Goal: Information Seeking & Learning: Learn about a topic

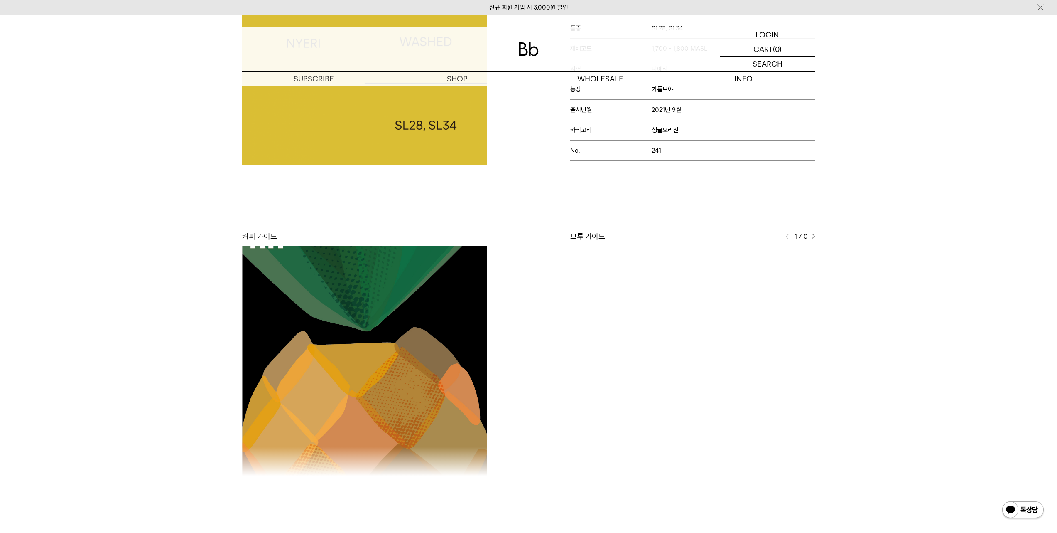
scroll to position [367, 0]
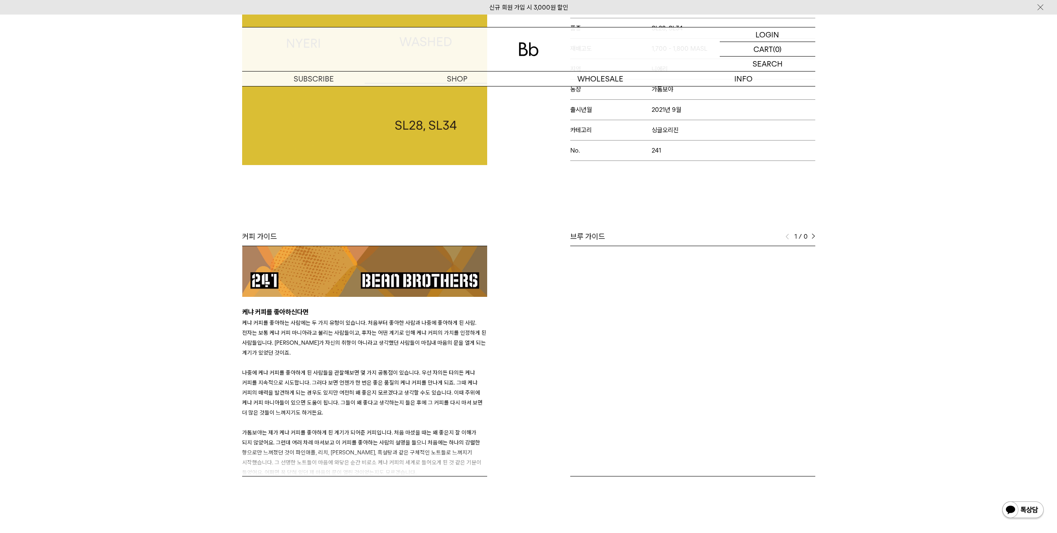
drag, startPoint x: 373, startPoint y: 324, endPoint x: 378, endPoint y: 359, distance: 34.4
click at [378, 359] on h3 "케냐 커피를 좋아하는 사람에는 두 가지 유형이 있습니다. 처음부터 좋아한 사람과 나중에 좋아하게 된 사람. 전자는 보통 케냐 커피 마니아라고 …" at bounding box center [364, 426] width 245 height 219
click at [374, 341] on p "케냐 커피를 좋아하는 사람에는 두 가지 유형이 있습니다. 처음부터 좋아한 사람과 나중에 좋아하게 된 사람. 전자는 보통 케냐 커피 마니아라고 …" at bounding box center [364, 337] width 245 height 40
click at [266, 308] on b "케냐 커피를 좋아하신다면" at bounding box center [275, 312] width 66 height 8
click at [246, 295] on h3 at bounding box center [364, 98] width 245 height 418
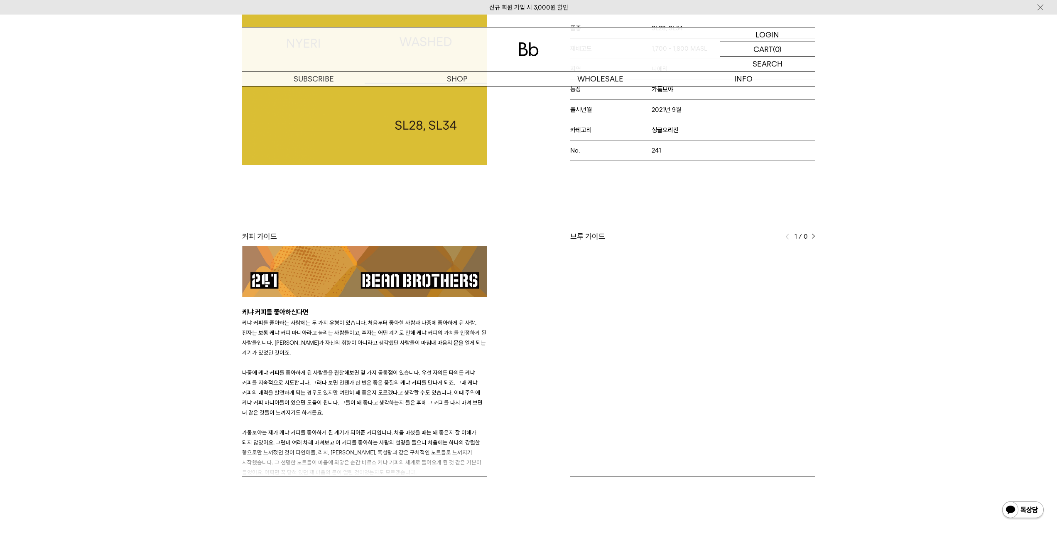
click at [242, 308] on b "케냐 커피를 좋아하신다면" at bounding box center [275, 312] width 66 height 8
click at [361, 440] on span "가톰보야는 제가 케냐 커피를 좋아하게 된 계기가 되어준 커피입니다. 처음 마셨을 때는 왜 좋은지 잘 이해가 되지 않았어요. 그런데 여러 차례 …" at bounding box center [361, 452] width 239 height 47
click at [356, 371] on span "나중에 케냐 커피를 좋아하게 된 사람들을 관찰해보면 몇 가지 공통점이 있습니다. 우선 자의든 타의든 케냐 커피를 지속적으로 시도합니다. 그러다…" at bounding box center [362, 392] width 241 height 47
click at [349, 388] on span "나중에 케냐 커피를 좋아하게 된 사람들을 관찰해보면 몇 가지 공통점이 있습니다. 우선 자의든 타의든 케냐 커피를 지속적으로 시도합니다. 그러다…" at bounding box center [362, 392] width 241 height 47
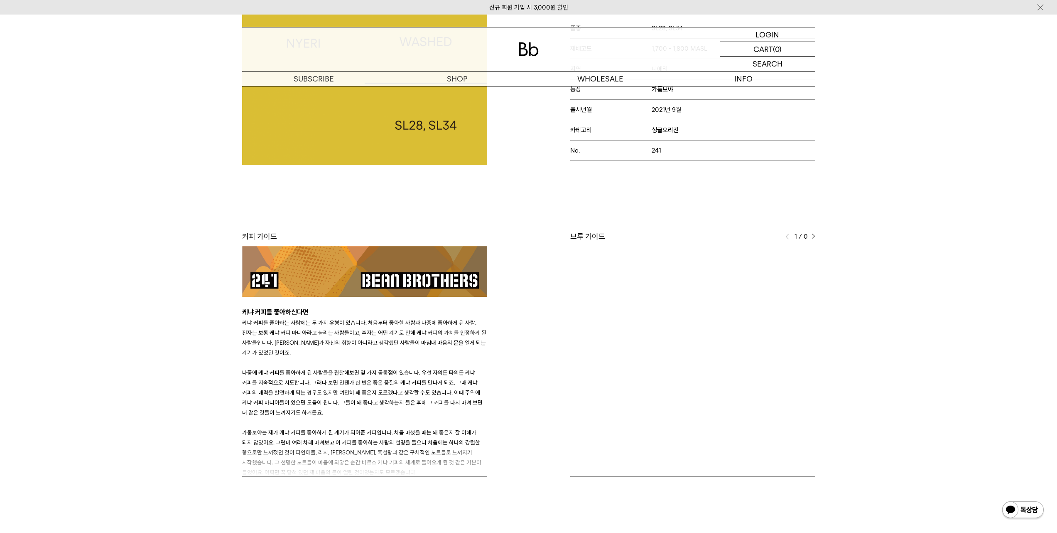
click at [347, 401] on p "나중에 케냐 커피를 좋아하게 된 사람들을 관찰해보면 몇 가지 공통점이 있습니다. 우선 자의든 타의든 케냐 커피를 지속적으로 시도합니다. 그러다…" at bounding box center [364, 392] width 245 height 50
click at [279, 344] on p "케냐 커피를 좋아하는 사람에는 두 가지 유형이 있습니다. 처음부터 좋아한 사람과 나중에 좋아하게 된 사람. 전자는 보통 케냐 커피 마니아라고 …" at bounding box center [364, 337] width 245 height 40
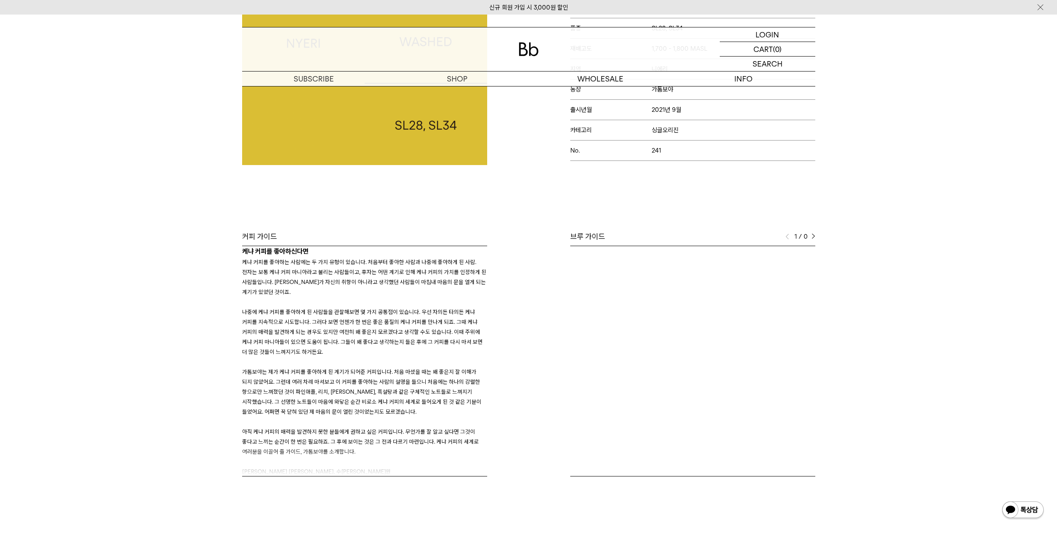
scroll to position [324, 0]
